Goal: Information Seeking & Learning: Learn about a topic

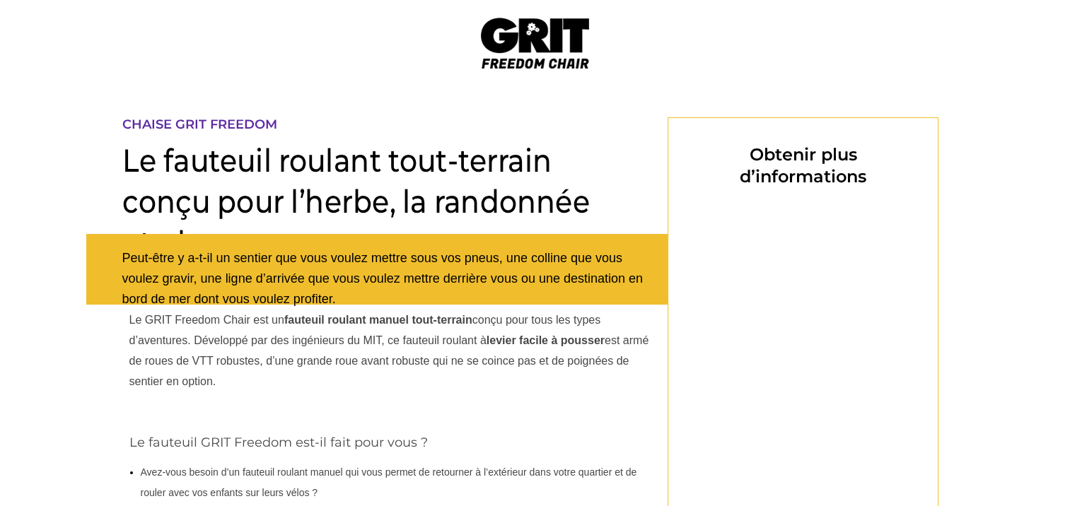
select select "CA"
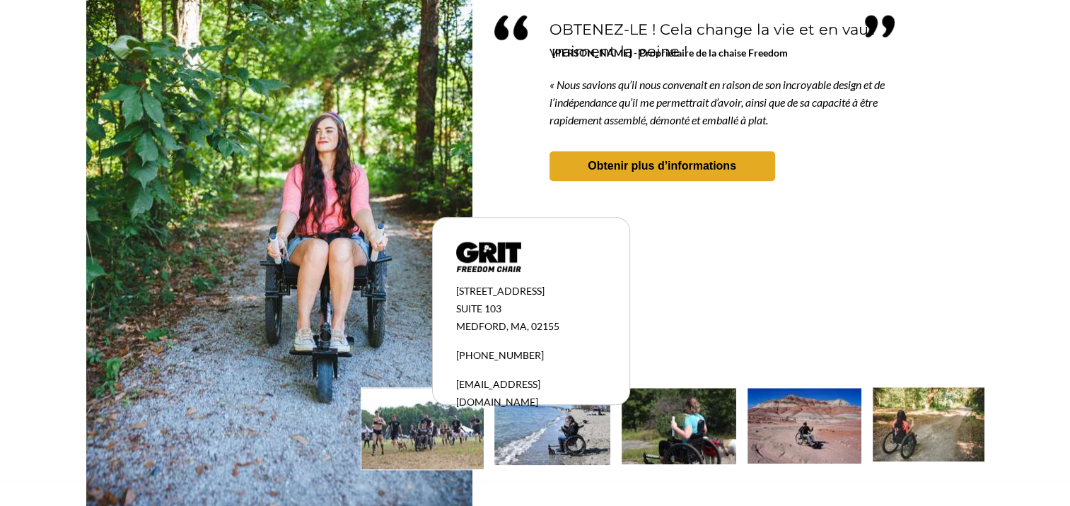
scroll to position [1332, 0]
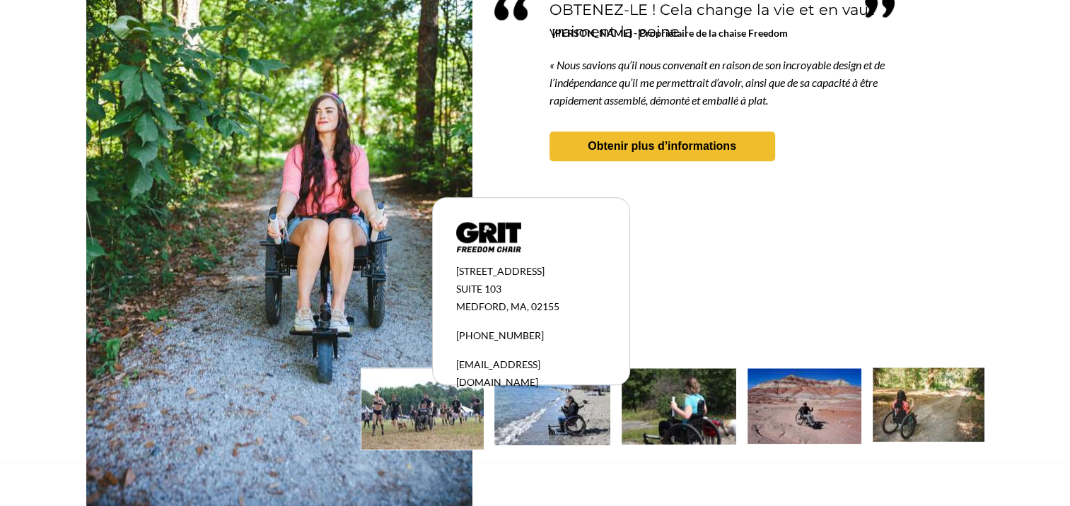
click at [677, 301] on div at bounding box center [535, 195] width 898 height 535
click at [442, 421] on img at bounding box center [422, 408] width 122 height 81
click at [549, 425] on img at bounding box center [552, 406] width 116 height 77
click at [688, 414] on img at bounding box center [679, 406] width 115 height 76
click at [789, 416] on img at bounding box center [805, 406] width 114 height 76
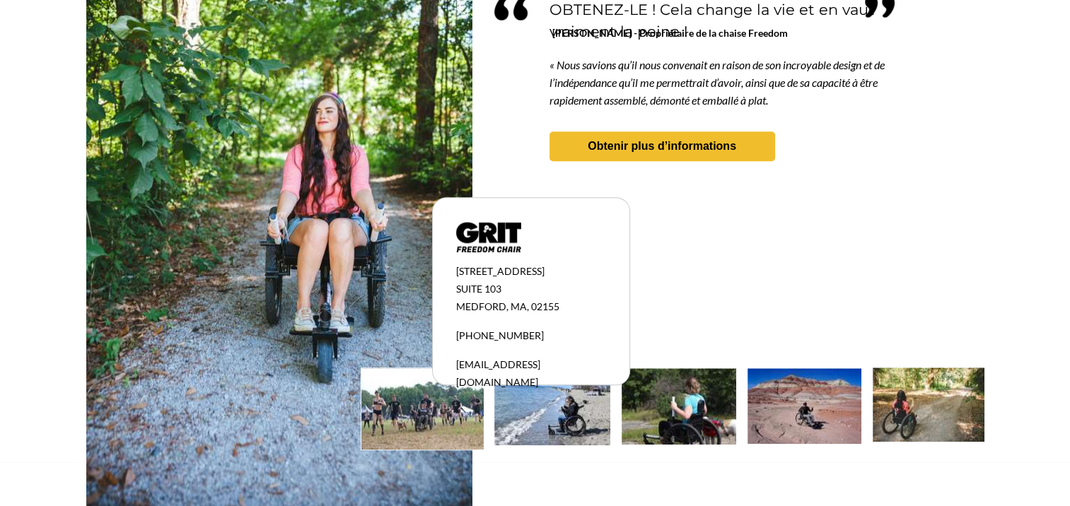
click at [923, 417] on img at bounding box center [929, 405] width 112 height 74
click at [667, 396] on img at bounding box center [679, 406] width 115 height 76
click at [581, 417] on img at bounding box center [552, 406] width 116 height 77
click at [900, 409] on img at bounding box center [929, 405] width 112 height 74
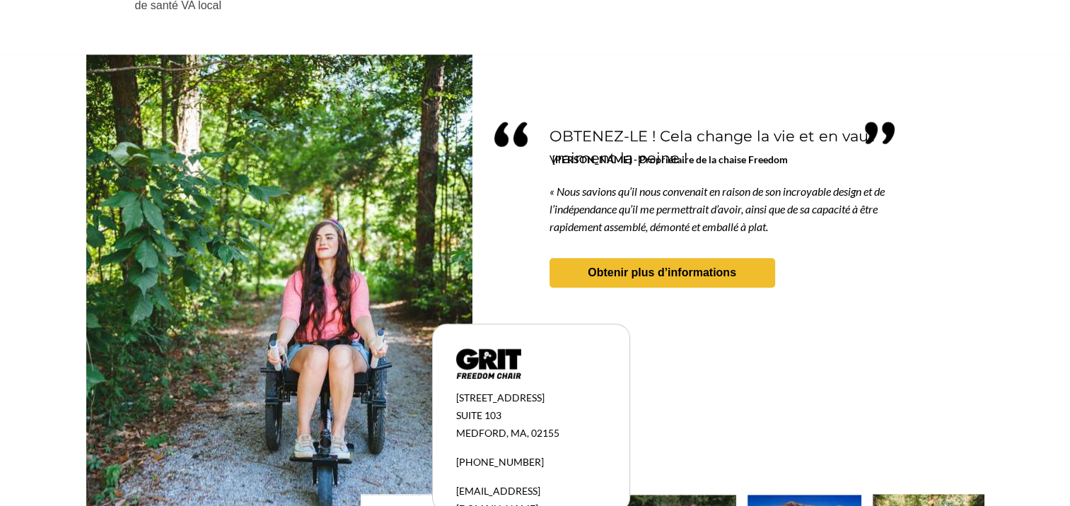
scroll to position [1191, 0]
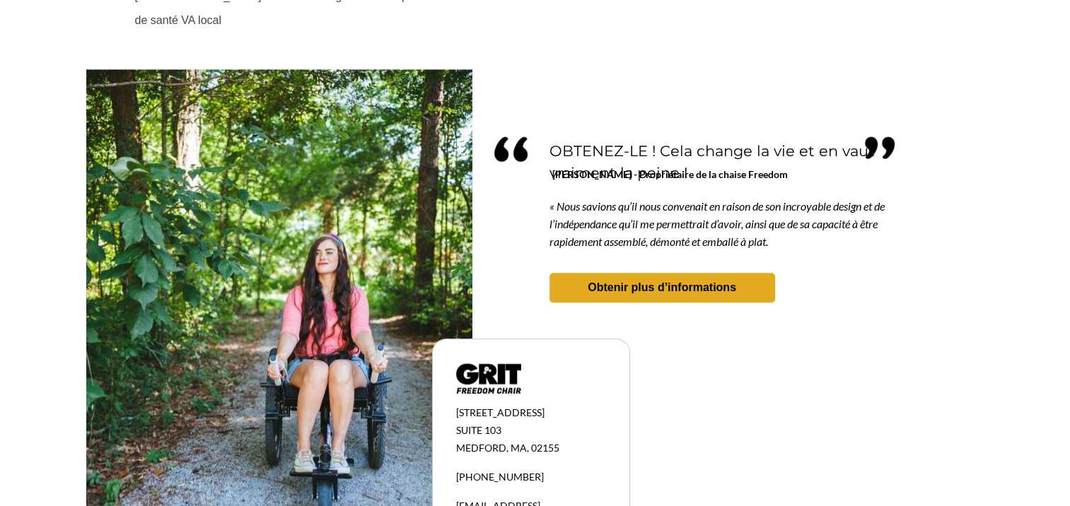
click at [667, 283] on strong "Obtenir plus d’informations" at bounding box center [662, 287] width 149 height 12
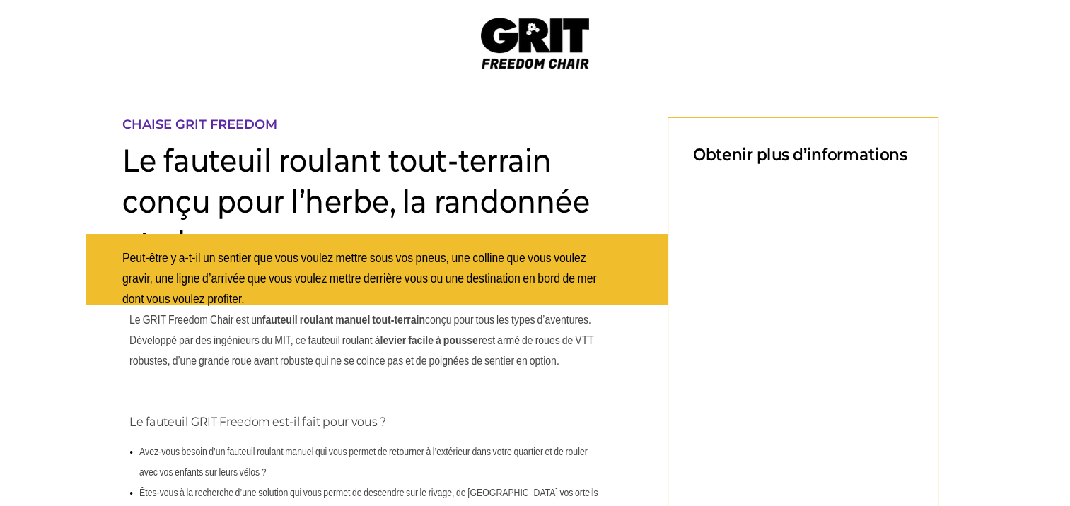
select select "CA"
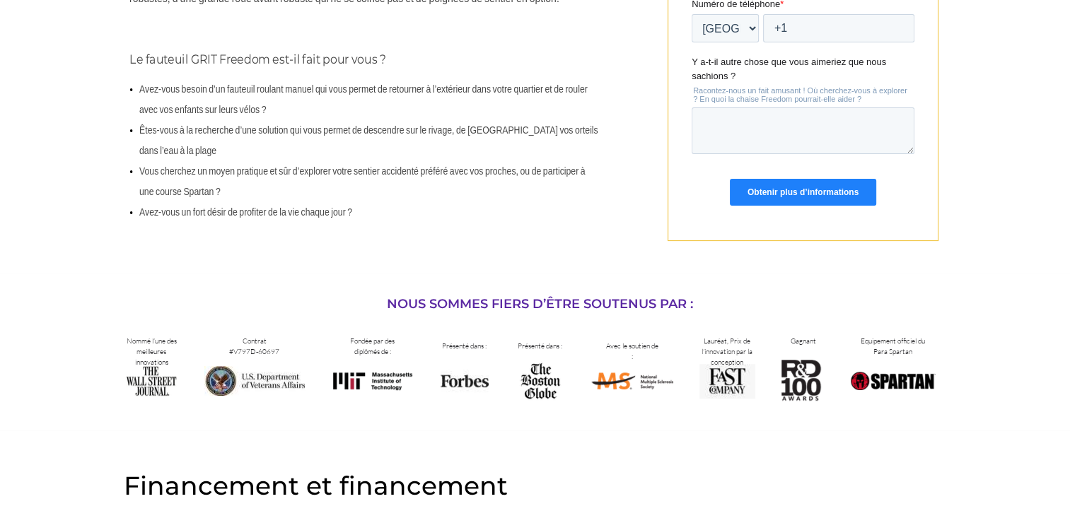
scroll to position [283, 0]
